Goal: Information Seeking & Learning: Find specific fact

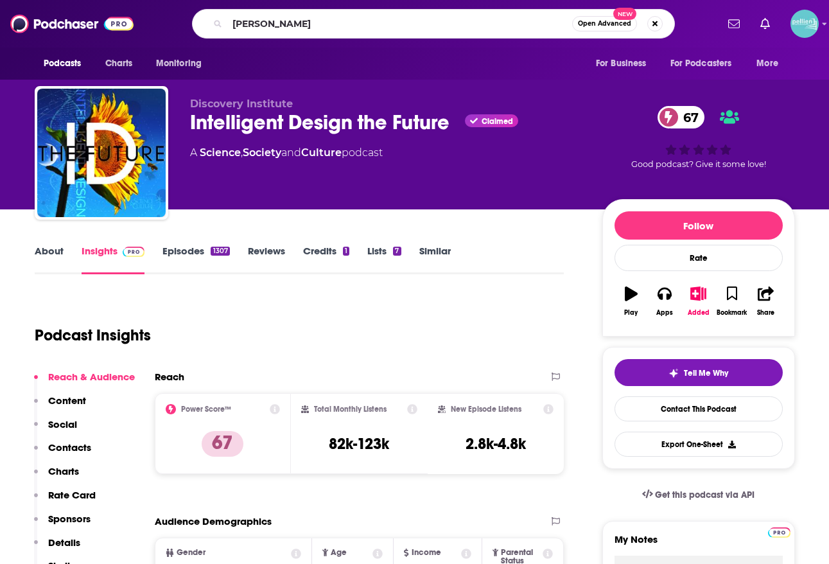
type input "[PERSON_NAME]"
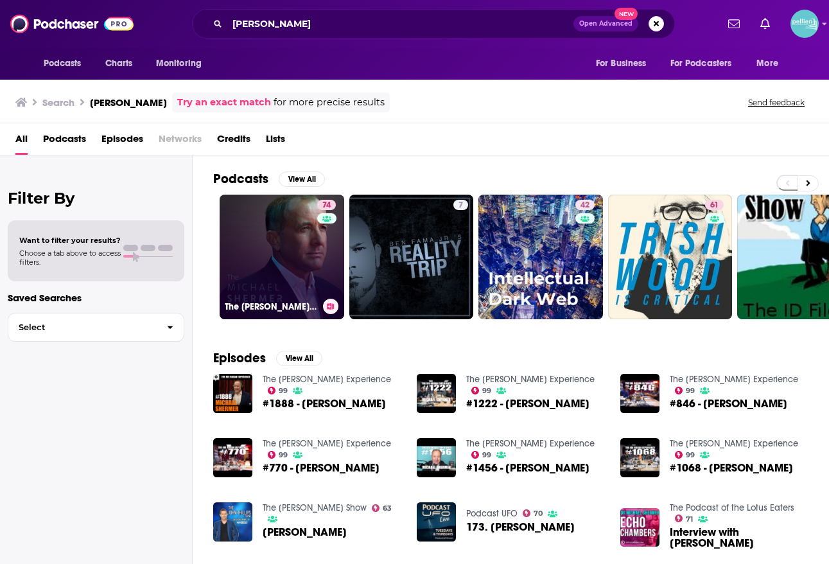
click at [266, 234] on link "74 The [PERSON_NAME] Show" at bounding box center [282, 257] width 125 height 125
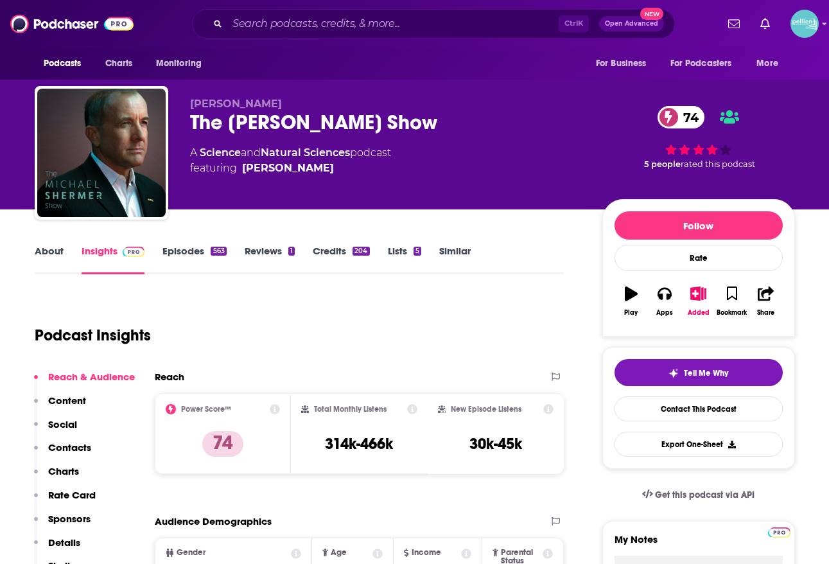
click at [49, 254] on link "About" at bounding box center [49, 260] width 29 height 30
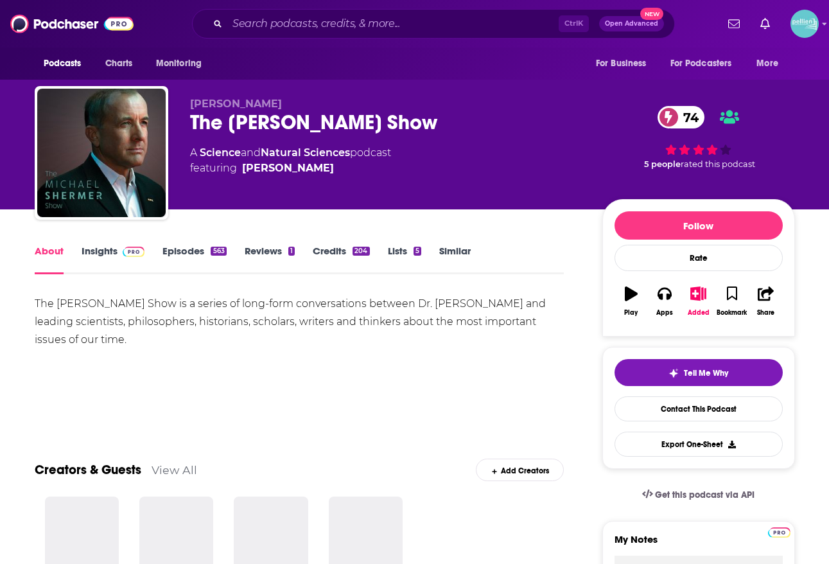
click at [110, 314] on div "The [PERSON_NAME] Show is a series of long-form conversations between Dr. [PERS…" at bounding box center [300, 322] width 530 height 54
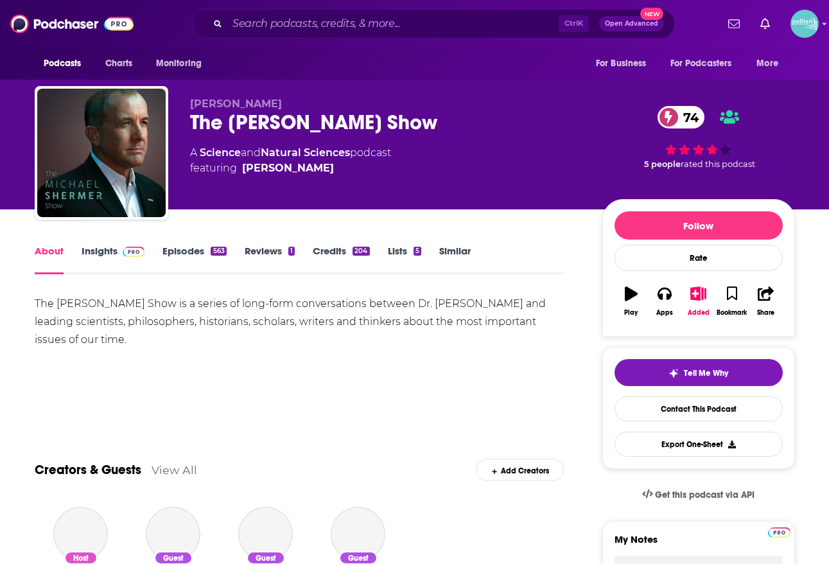
click at [110, 314] on div "The [PERSON_NAME] Show is a series of long-form conversations between Dr. [PERS…" at bounding box center [300, 322] width 530 height 54
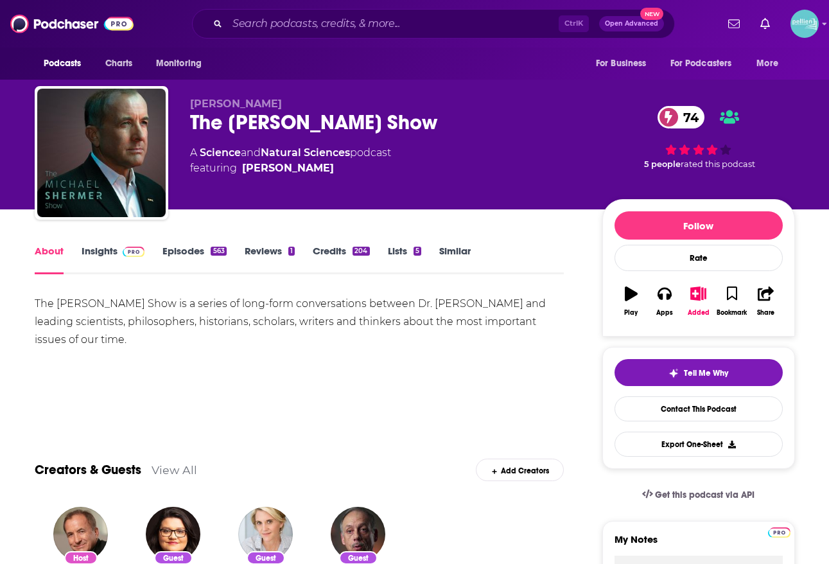
click at [113, 243] on div "About Insights Episodes 563 Reviews 1 Credits 204 Lists 5 Similar" at bounding box center [300, 258] width 530 height 31
click at [109, 248] on link "Insights" at bounding box center [114, 260] width 64 height 30
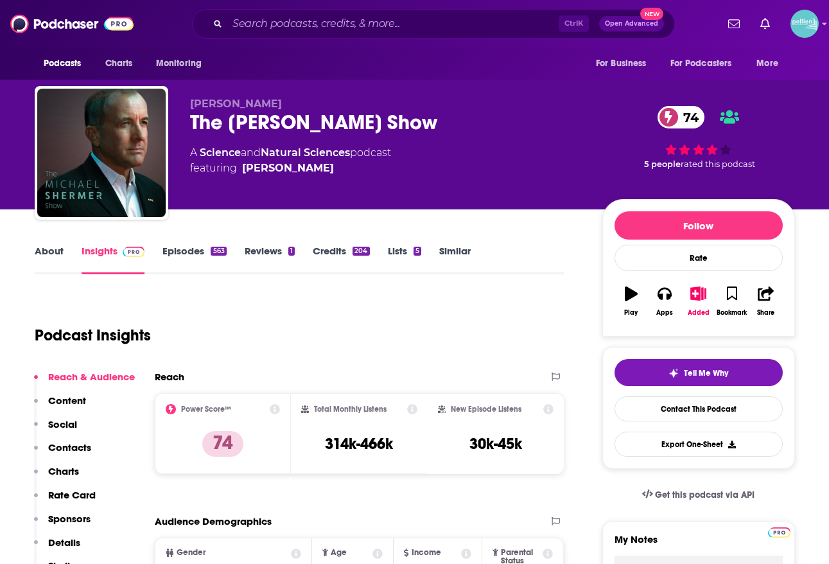
click at [337, 442] on h3 "314k-466k" at bounding box center [359, 443] width 68 height 19
click at [327, 444] on h3 "314k-466k" at bounding box center [359, 443] width 68 height 19
click at [395, 444] on div "Total Monthly Listens 314k-466k" at bounding box center [359, 433] width 116 height 59
click at [393, 448] on h3 "314k-466k" at bounding box center [359, 443] width 68 height 19
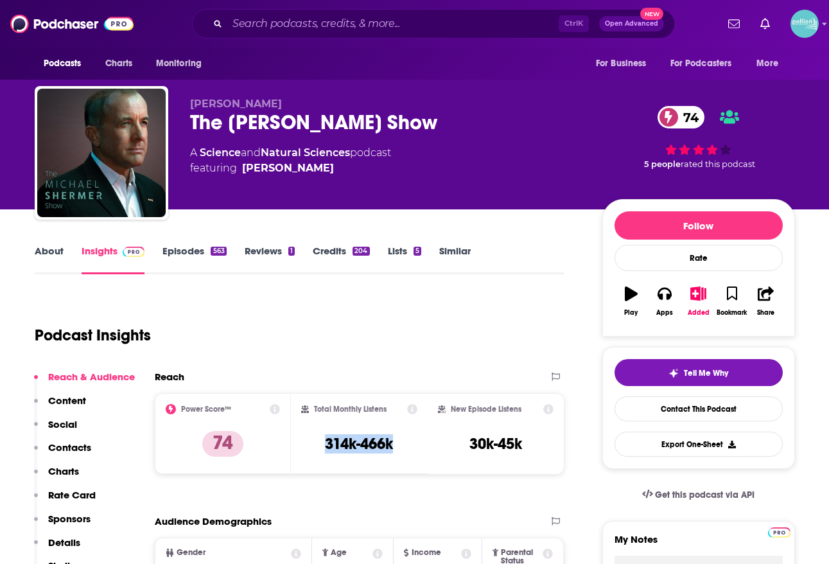
copy h3 "314k-466k"
